Goal: Find specific page/section: Find specific page/section

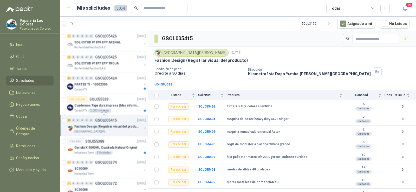
scroll to position [96, 0]
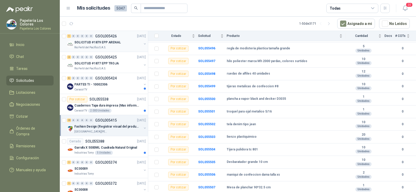
click at [99, 45] on div "SOLICITUD #1879 EPP ARENAL" at bounding box center [107, 42] width 67 height 6
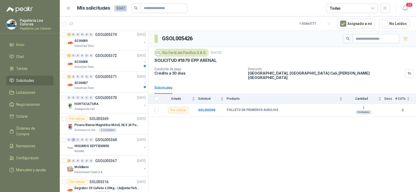
scroll to position [130, 0]
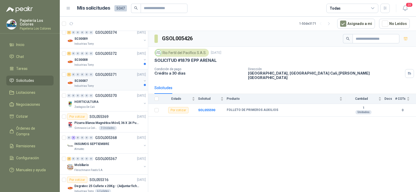
click at [101, 83] on div "SC00007" at bounding box center [107, 81] width 67 height 6
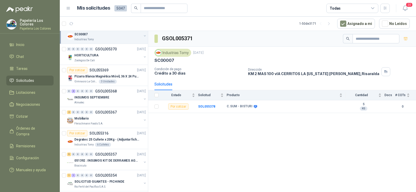
scroll to position [182, 0]
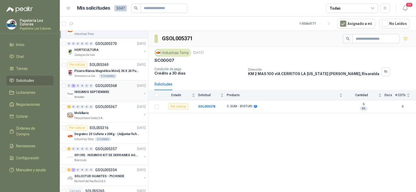
click at [102, 90] on p "INSUMOS SEPTIEMBRE" at bounding box center [91, 92] width 35 height 5
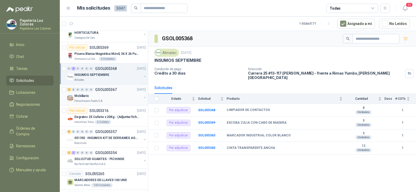
scroll to position [208, 0]
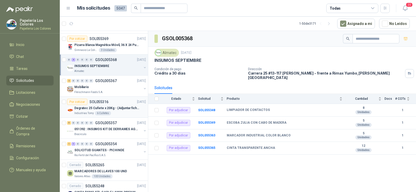
click at [88, 108] on p "Degratec 25 Cuñete x 20Kg - (Adjuntar ficha técnica)" at bounding box center [106, 108] width 65 height 5
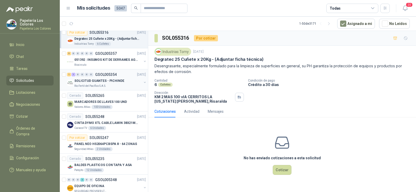
scroll to position [286, 0]
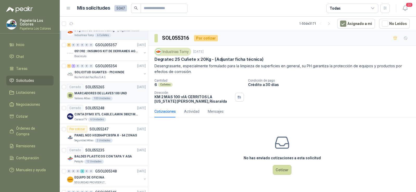
click at [81, 98] on p "Valores Atlas" at bounding box center [82, 98] width 16 height 4
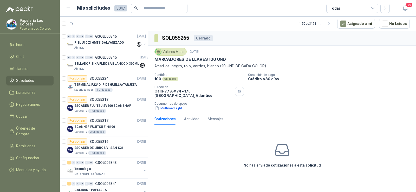
scroll to position [494, 0]
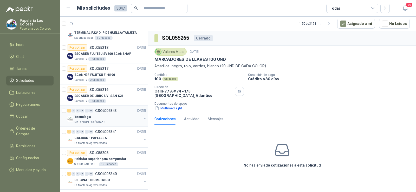
click at [84, 117] on p "Tecnologia" at bounding box center [82, 117] width 16 height 5
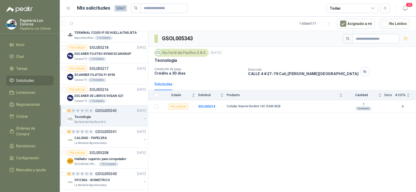
click at [92, 124] on p "Rio Fertil del Pacífico S.A.S." at bounding box center [90, 122] width 32 height 4
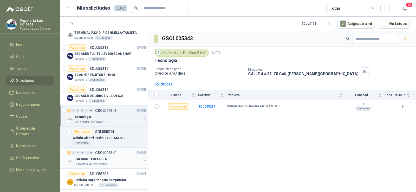
click at [94, 157] on p "CALIDAD - PAPELERA" at bounding box center [90, 159] width 32 height 5
